Goal: Information Seeking & Learning: Find specific fact

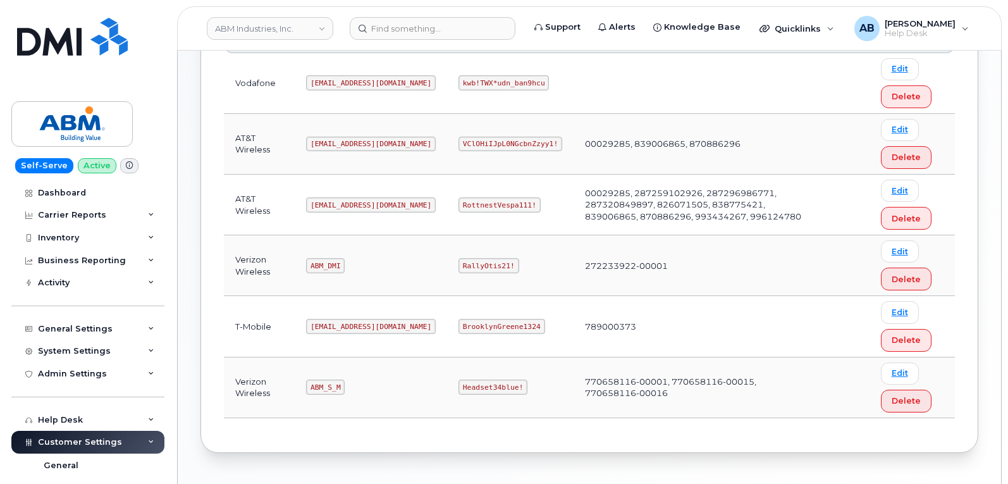
scroll to position [227, 0]
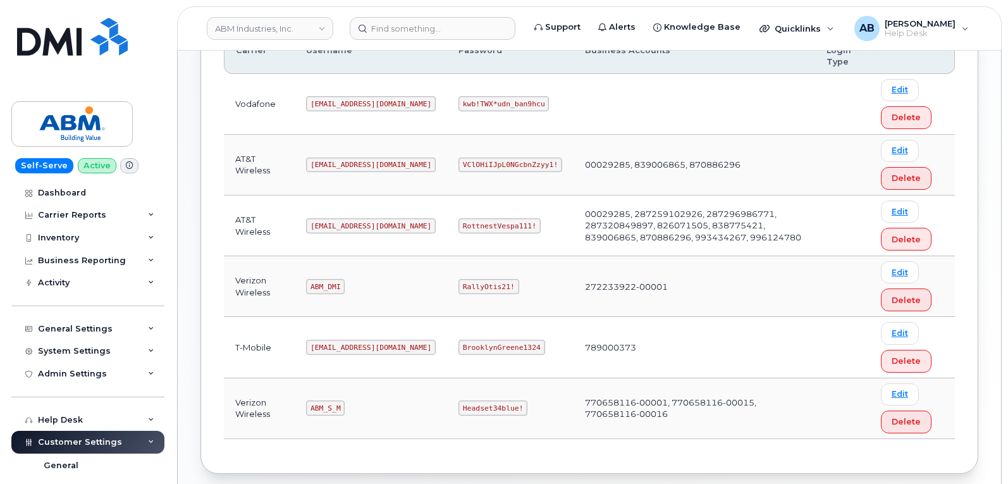
click at [343, 221] on code "[EMAIL_ADDRESS][DOMAIN_NAME]" at bounding box center [371, 225] width 130 height 15
copy code "[EMAIL_ADDRESS][DOMAIN_NAME]"
click at [458, 220] on code "RottnestVespa111!" at bounding box center [499, 225] width 82 height 15
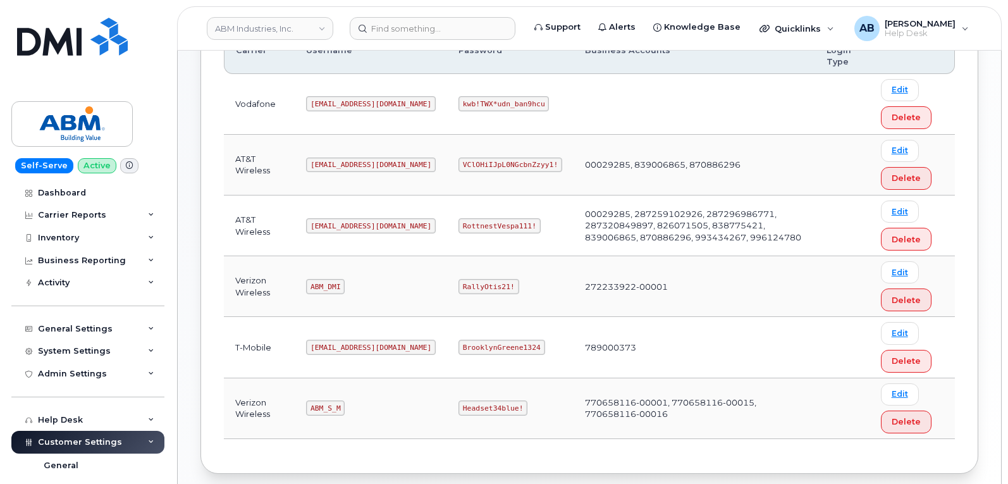
click at [458, 220] on code "RottnestVespa111!" at bounding box center [499, 225] width 82 height 15
click at [453, 216] on td "RottnestVespa111!" at bounding box center [510, 225] width 126 height 61
drag, startPoint x: 453, startPoint y: 217, endPoint x: 456, endPoint y: 223, distance: 7.1
click at [453, 223] on td "RottnestVespa111!" at bounding box center [510, 225] width 126 height 61
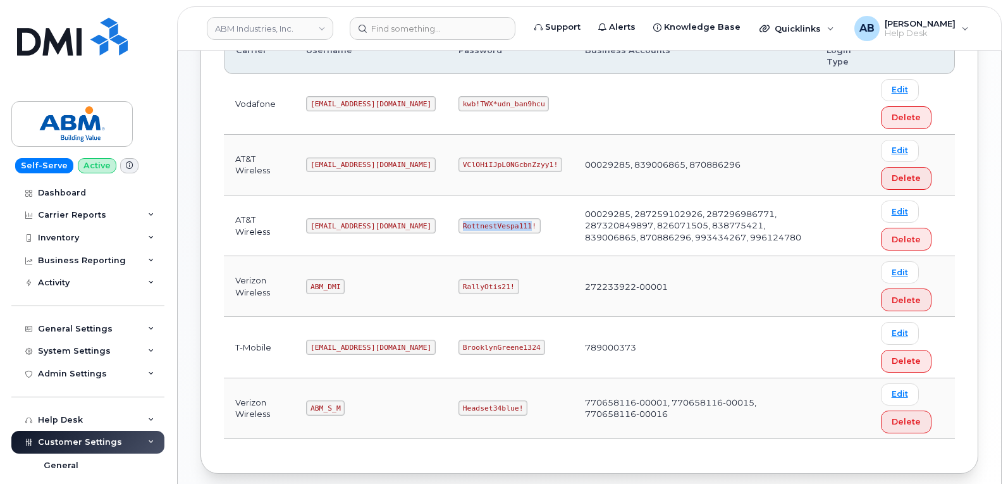
click at [458, 223] on code "RottnestVespa111!" at bounding box center [499, 225] width 82 height 15
click at [574, 114] on td at bounding box center [695, 104] width 242 height 61
